Goal: Task Accomplishment & Management: Use online tool/utility

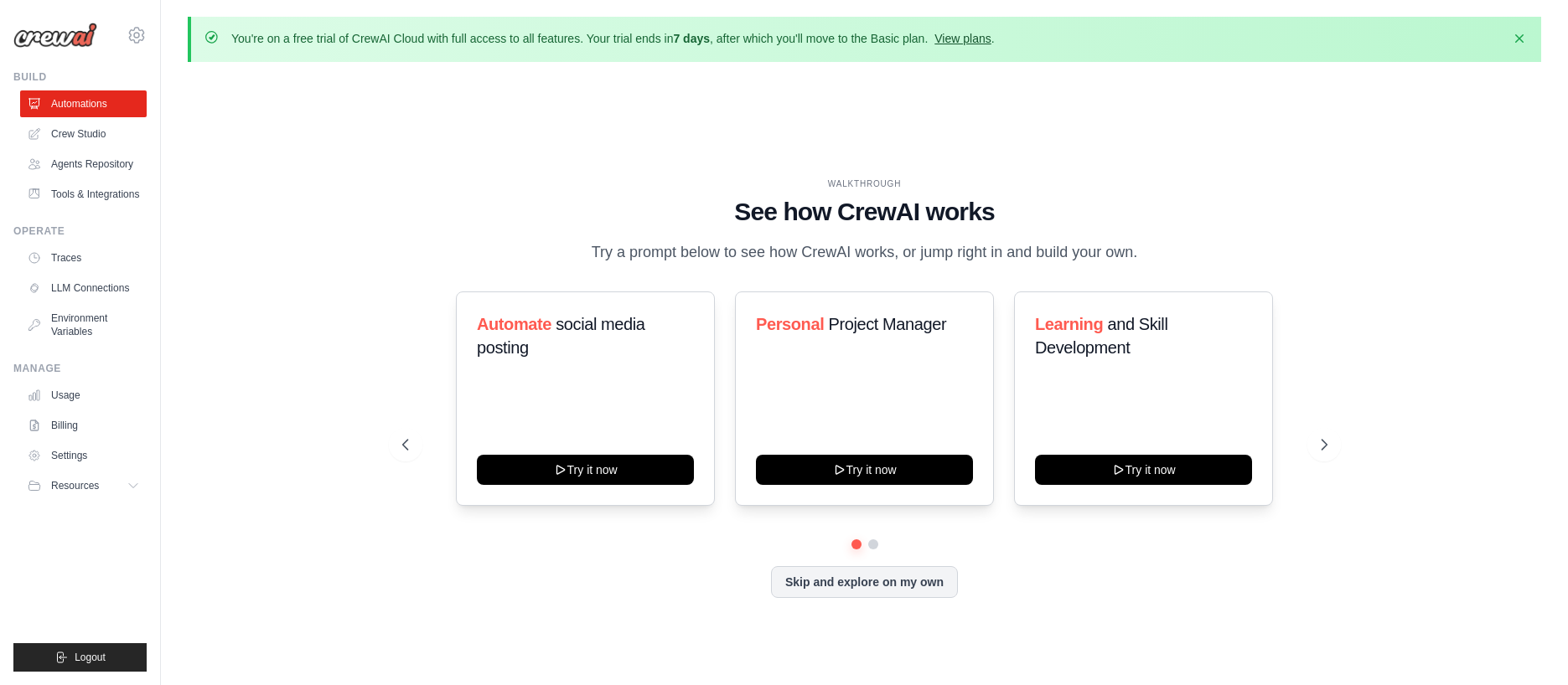
click at [946, 38] on link "View plans" at bounding box center [962, 38] width 56 height 13
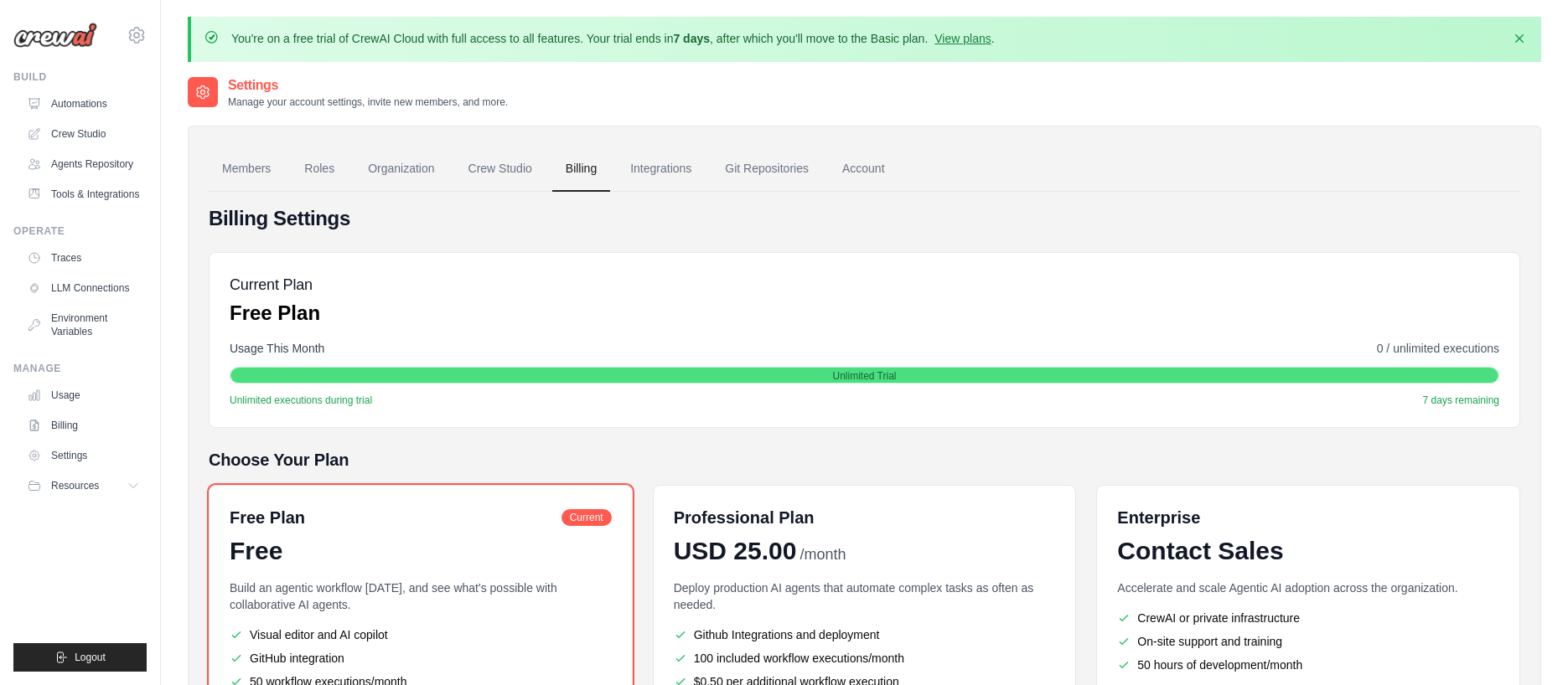
click at [166, 45] on div "You're on a free trial of CrewAI Cloud with full access to all features. Your t…" at bounding box center [864, 437] width 1407 height 842
click at [146, 31] on icon at bounding box center [136, 35] width 20 height 20
click at [254, 37] on p "You're on a free trial of CrewAI Cloud with full access to all features. Your t…" at bounding box center [613, 38] width 763 height 17
click at [118, 109] on link "Automations" at bounding box center [85, 104] width 127 height 27
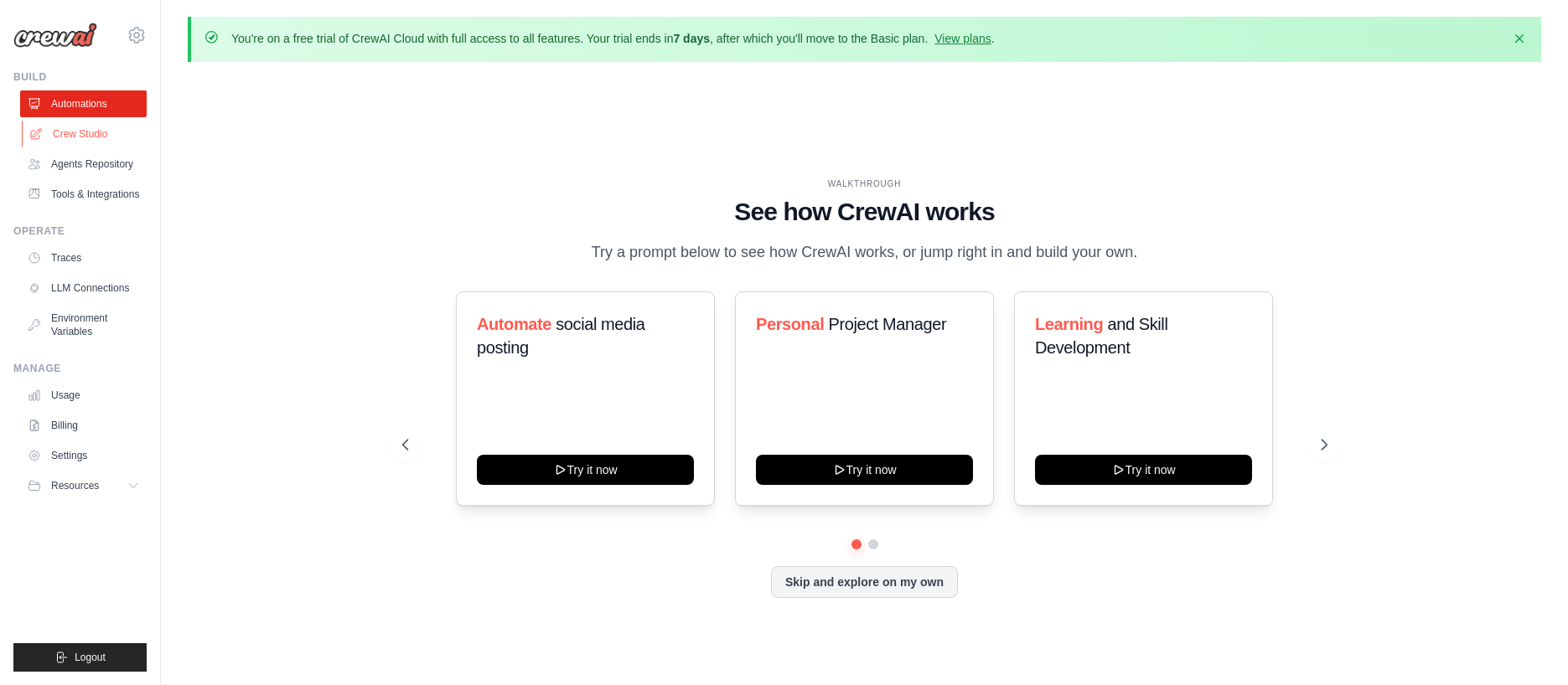
click at [103, 138] on link "Crew Studio" at bounding box center [85, 134] width 127 height 27
